Goal: Check status

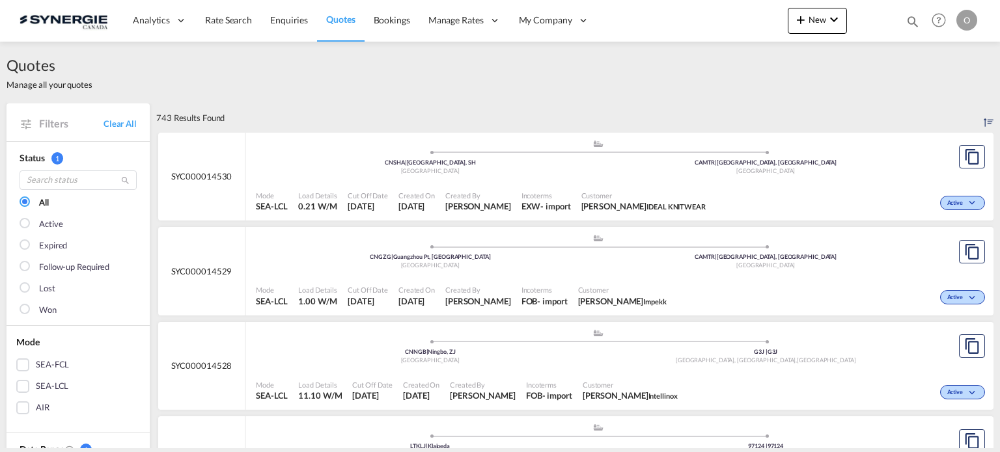
click at [911, 18] on md-icon "icon-magnify" at bounding box center [913, 21] width 14 height 14
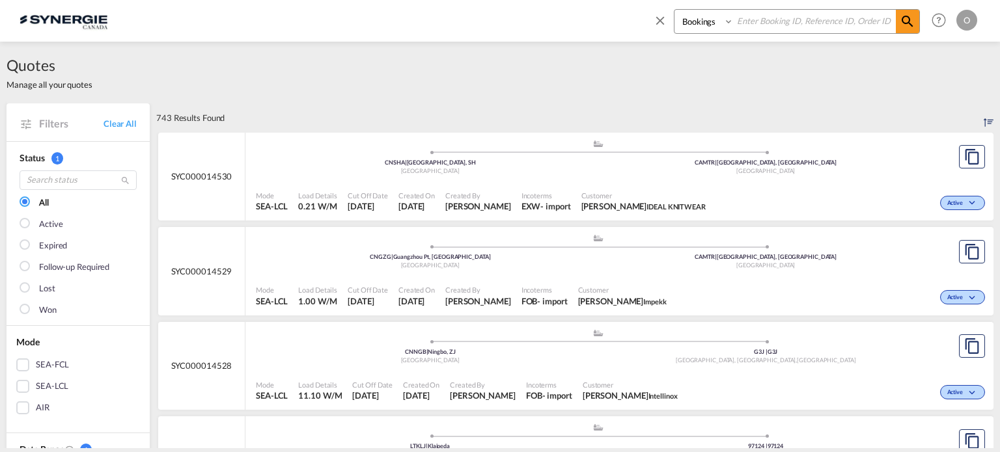
click at [727, 19] on select "Bookings Quotes Enquiries" at bounding box center [706, 21] width 62 height 23
select select "Quotes"
click at [675, 10] on select "Bookings Quotes Enquiries" at bounding box center [706, 21] width 62 height 23
click at [775, 17] on input at bounding box center [815, 21] width 162 height 23
paste input "SYC000012708"
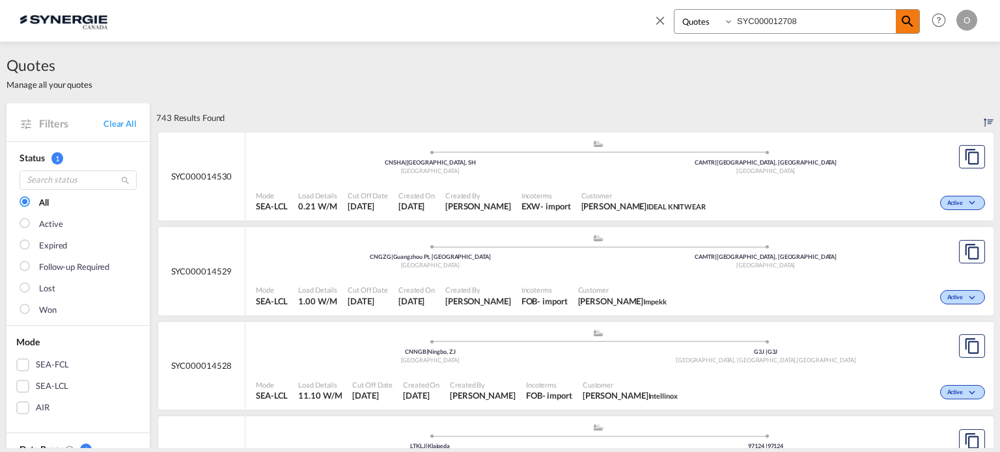
type input "SYC000012708"
click at [904, 18] on md-icon "icon-magnify" at bounding box center [908, 22] width 16 height 16
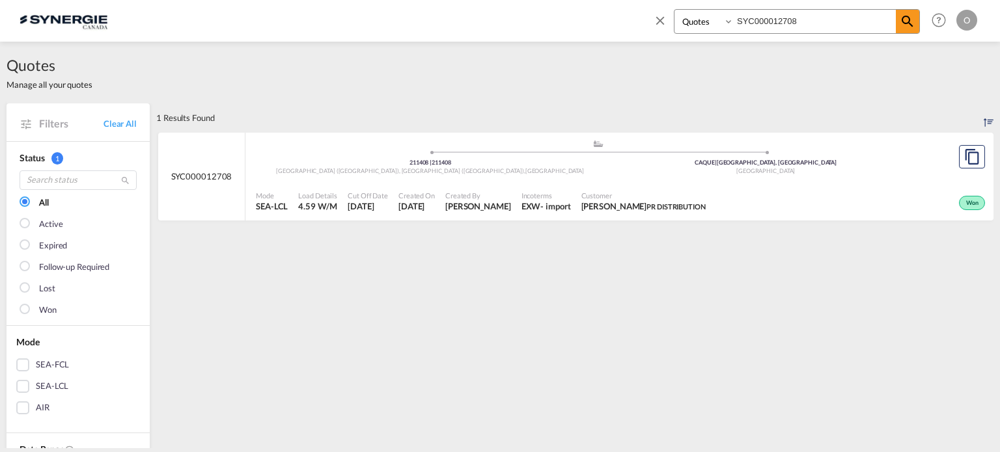
click at [966, 204] on span "Won" at bounding box center [974, 203] width 16 height 9
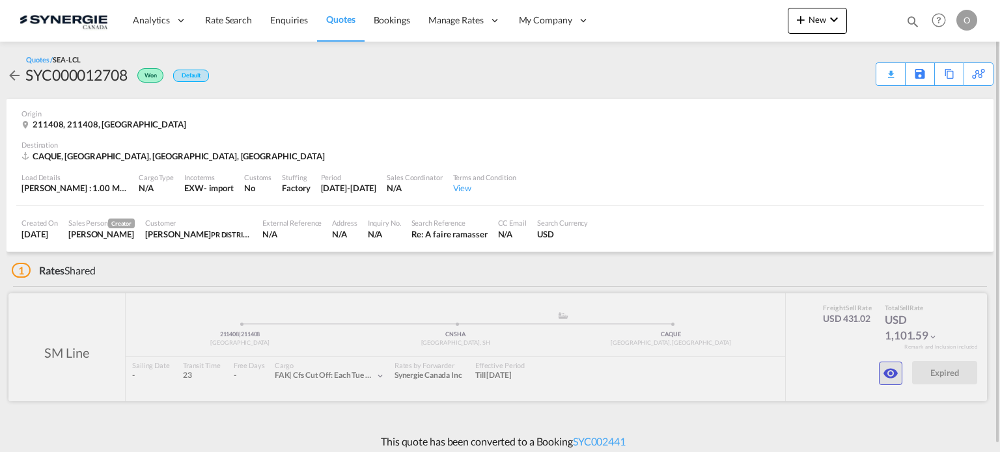
click at [885, 375] on md-icon "icon-eye" at bounding box center [891, 374] width 16 height 16
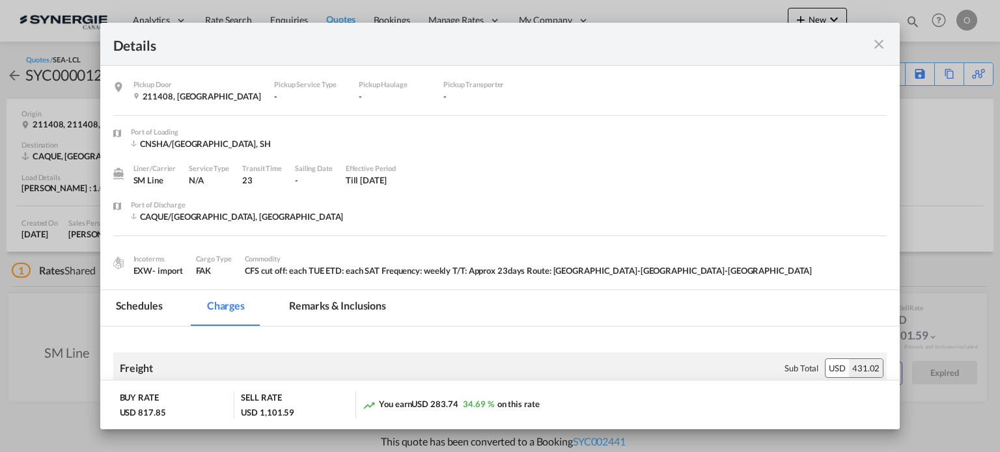
click at [352, 309] on md-tab-item "Remarks & Inclusions" at bounding box center [337, 308] width 128 height 36
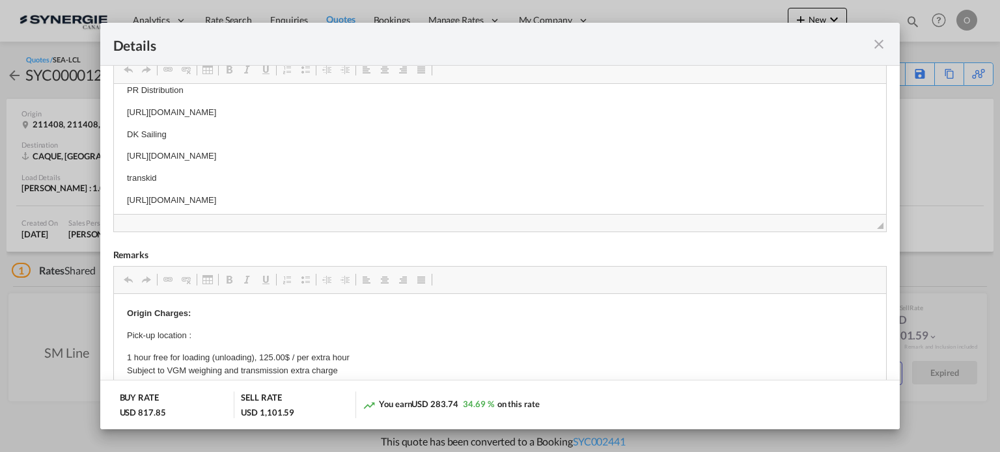
scroll to position [19, 0]
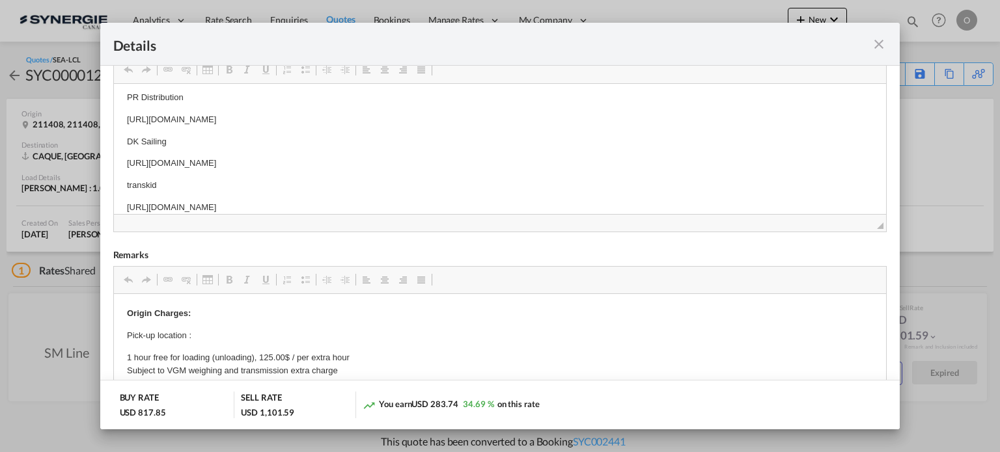
drag, startPoint x: 458, startPoint y: 191, endPoint x: 431, endPoint y: 194, distance: 27.5
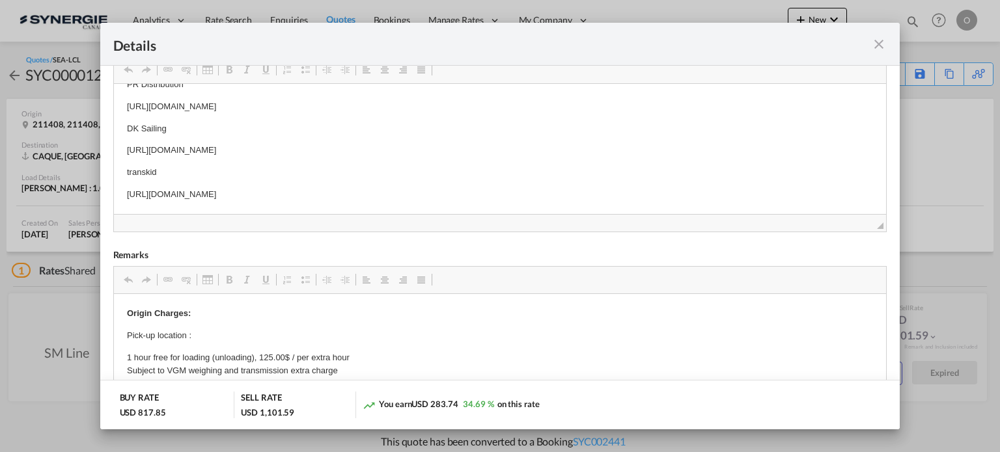
drag, startPoint x: 466, startPoint y: 192, endPoint x: 124, endPoint y: 205, distance: 342.7
click at [124, 205] on html "PR Distribution [URL][DOMAIN_NAME] DK Sailing [URL][DOMAIN_NAME] transkid [URL]…" at bounding box center [499, 139] width 773 height 150
copy p "[URL][DOMAIN_NAME]"
